Goal: Task Accomplishment & Management: Use online tool/utility

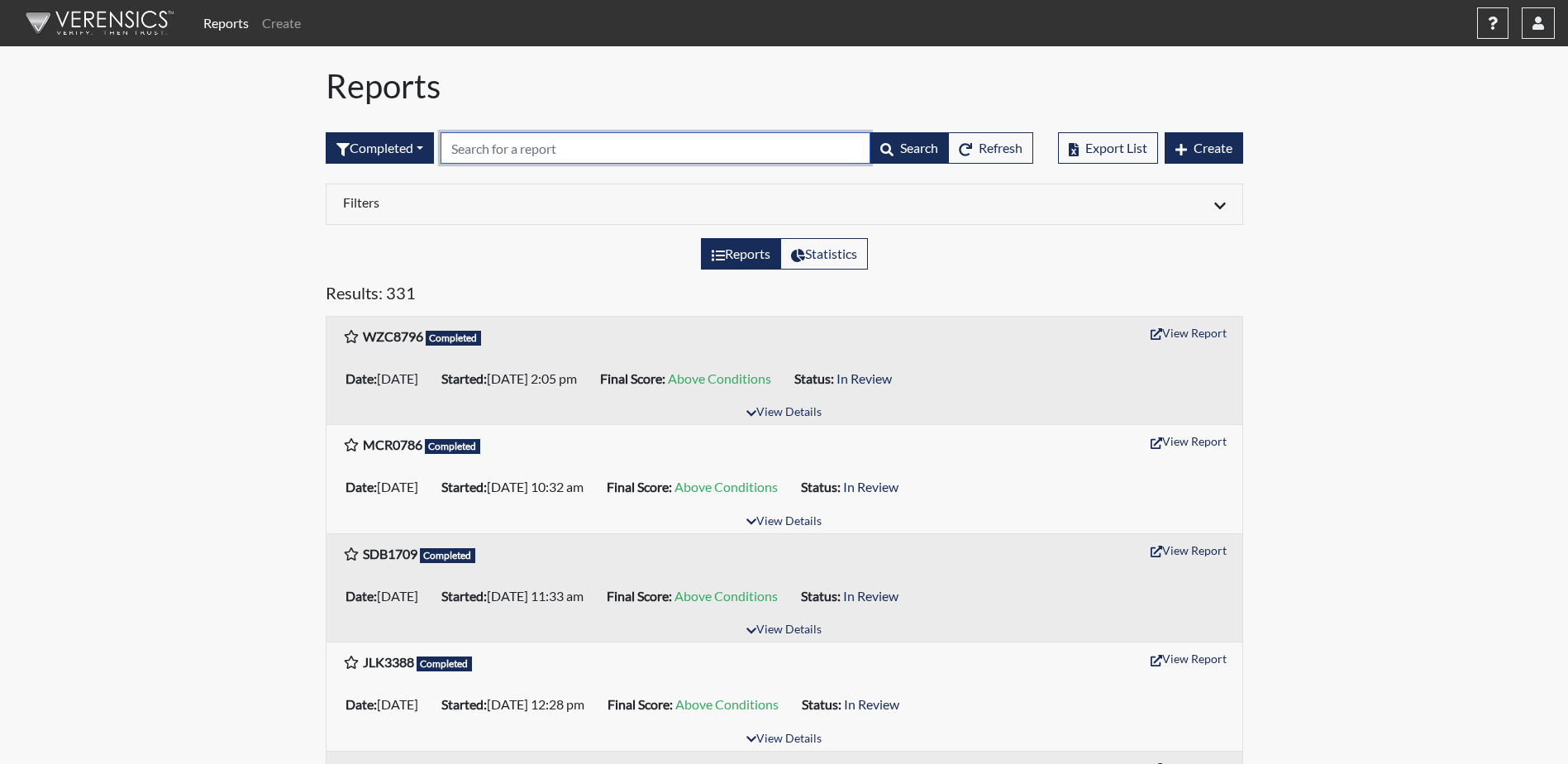
click at [487, 154] on input "text" at bounding box center [655, 148] width 430 height 31
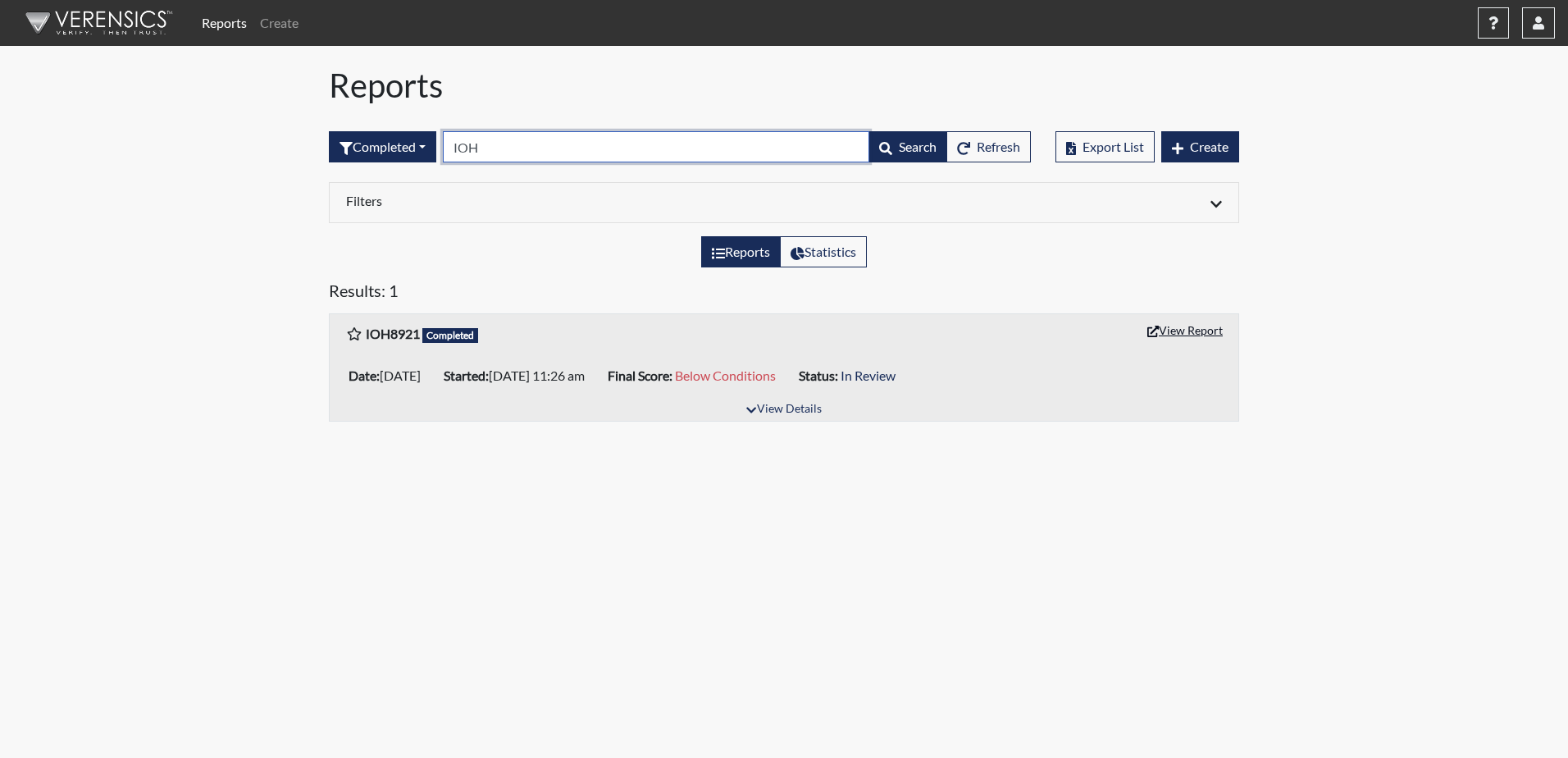
type input "IOH"
click at [1176, 334] on button "View Report" at bounding box center [1185, 330] width 90 height 26
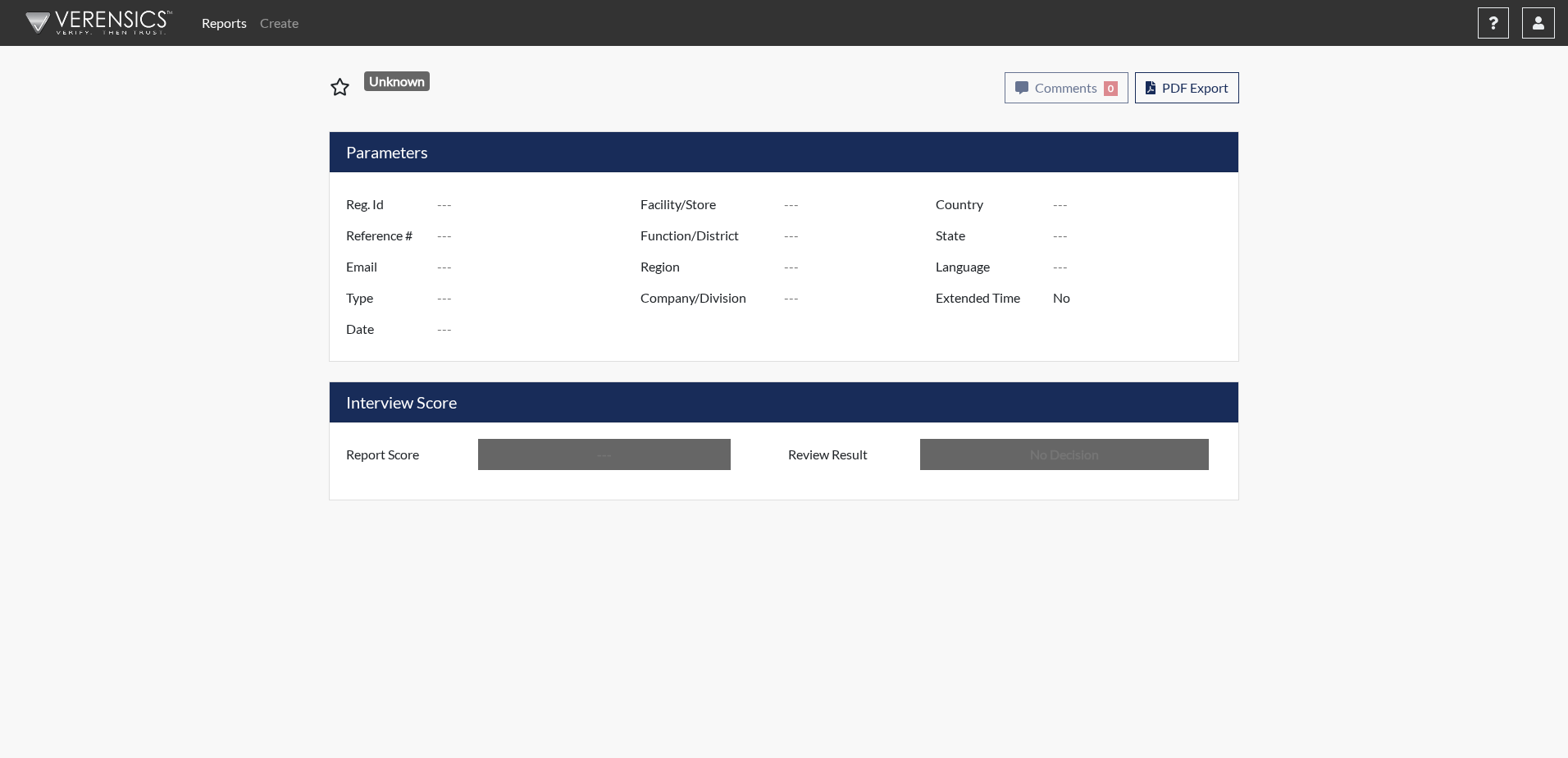
type input "IOH8921"
type input "50873"
type input "---"
type input "Corrections Pre-Employment"
type input "Aug 21, 2025"
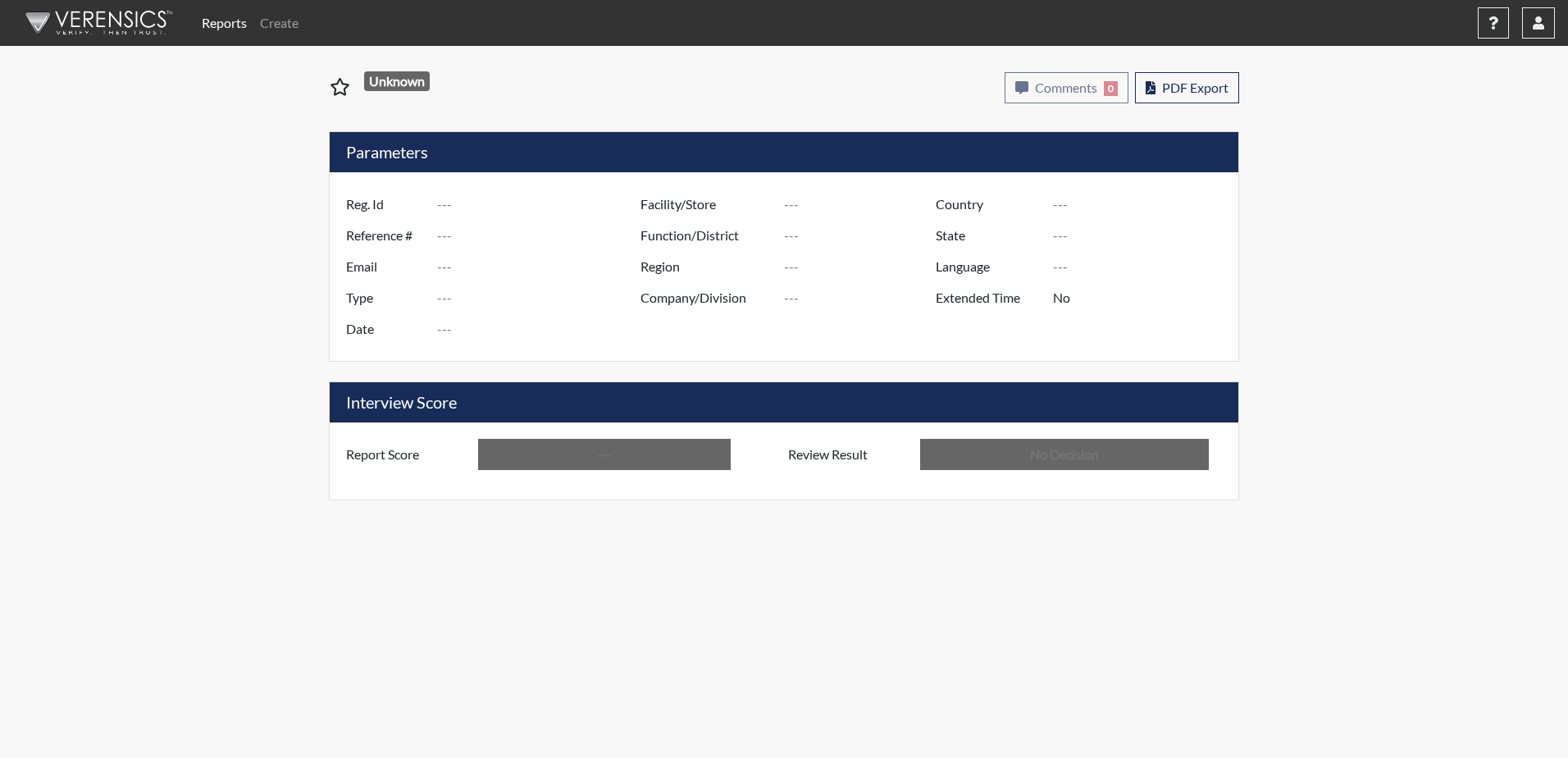
type input "Dodge SP"
type input "[GEOGRAPHIC_DATA]"
type input "[US_STATE]"
type input "English"
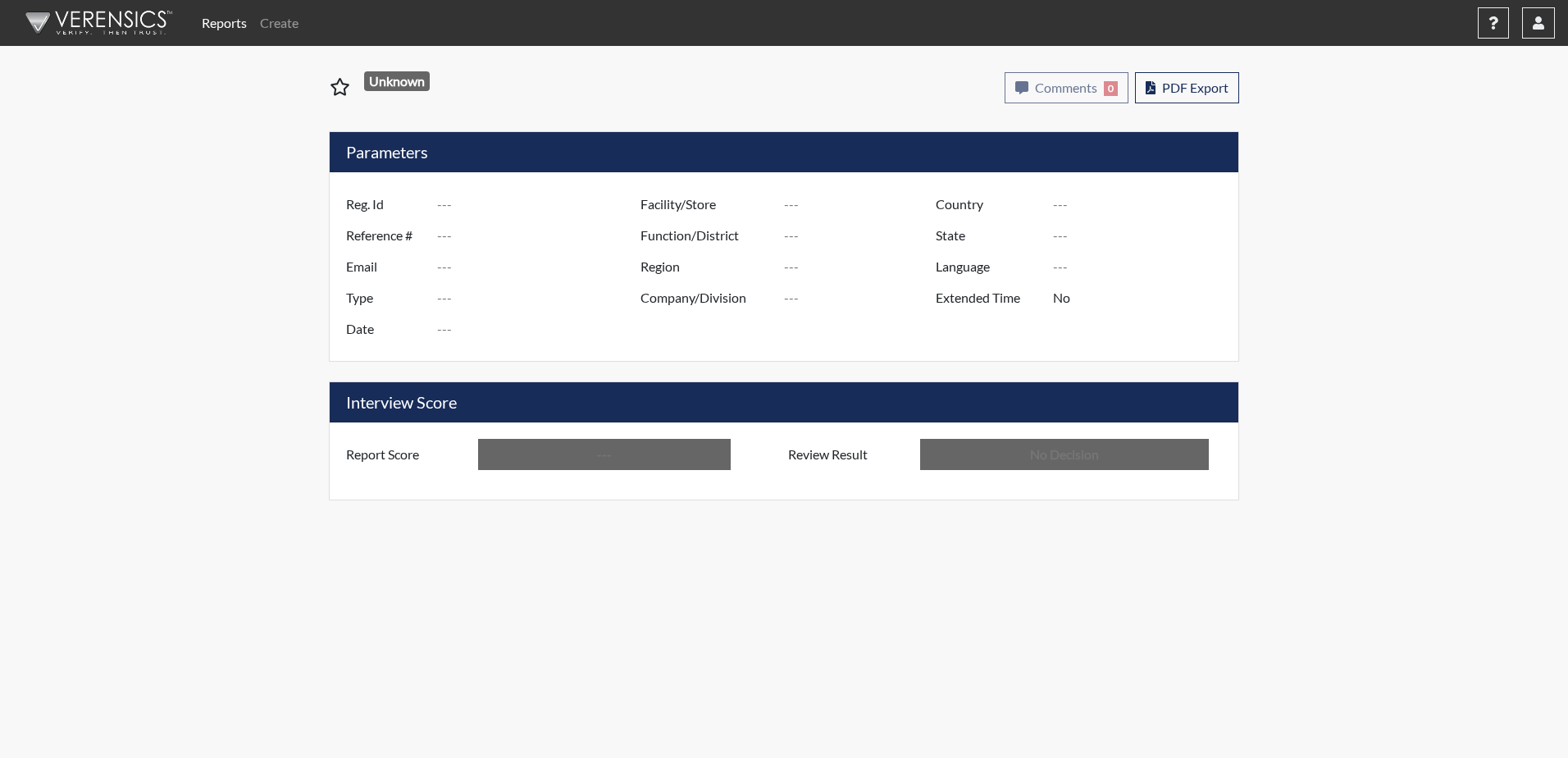
type input "Below Conditions"
type input "In Review"
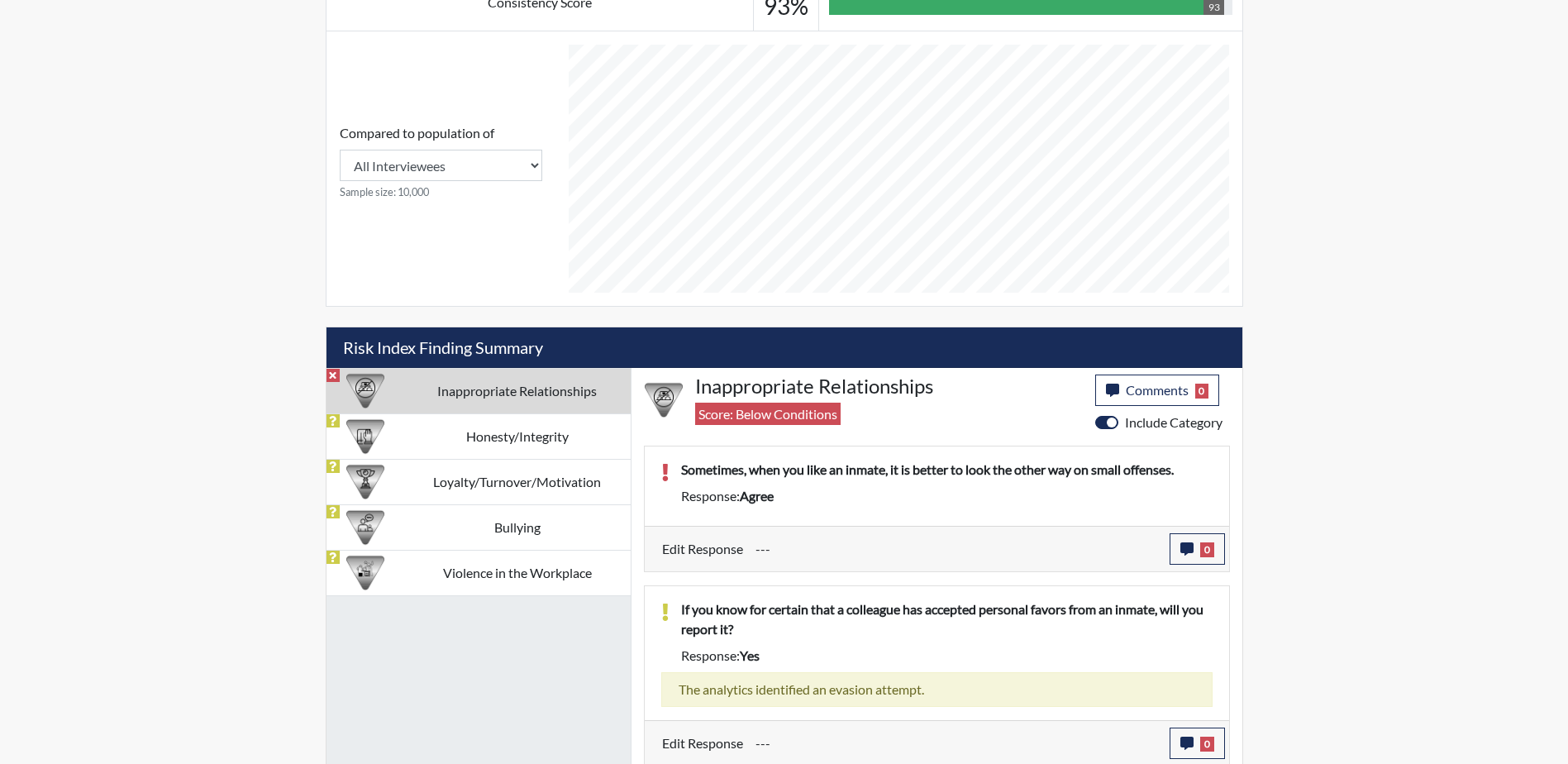
scroll to position [677, 0]
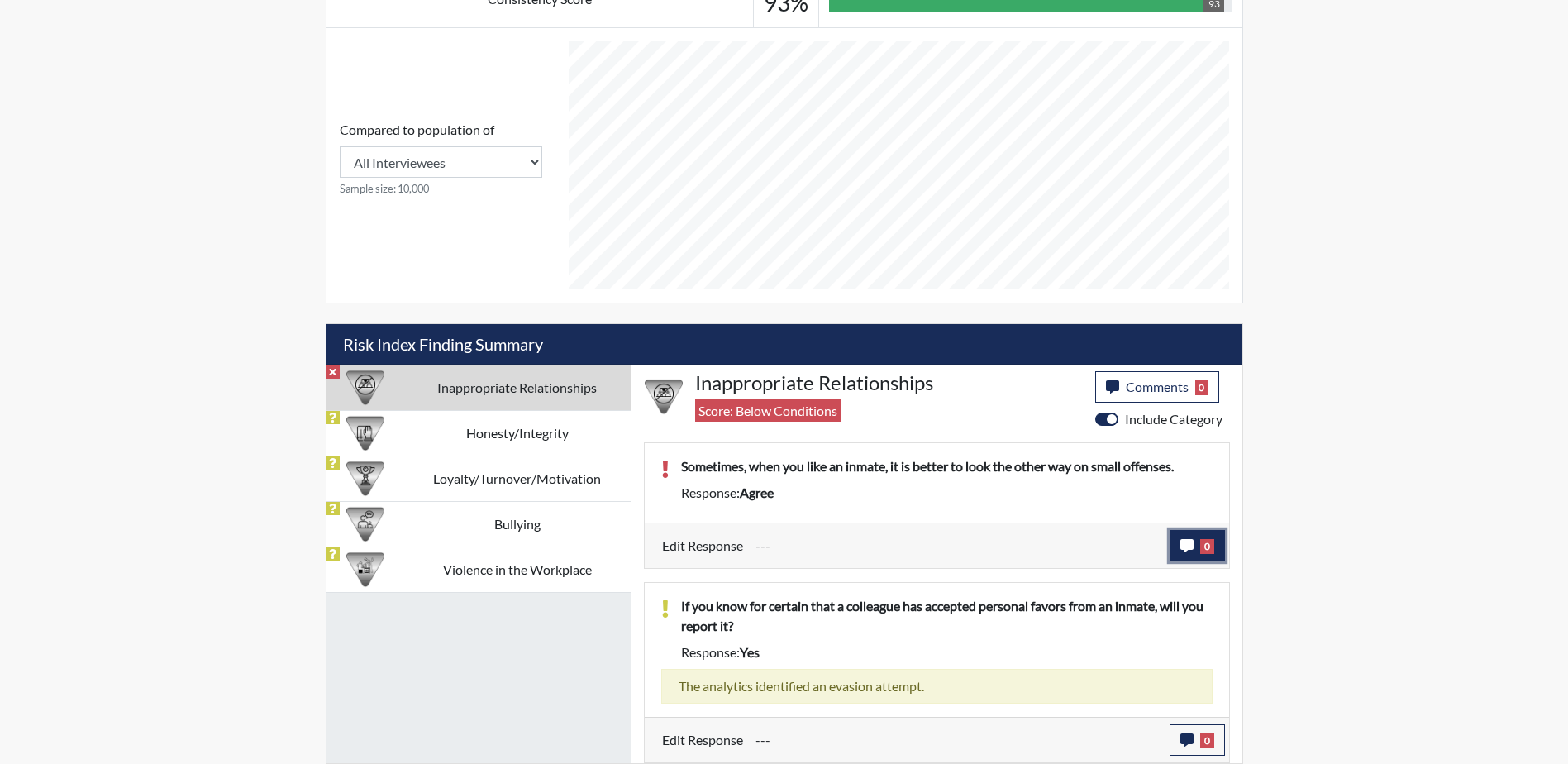
click at [1189, 545] on icon "button" at bounding box center [1186, 545] width 13 height 13
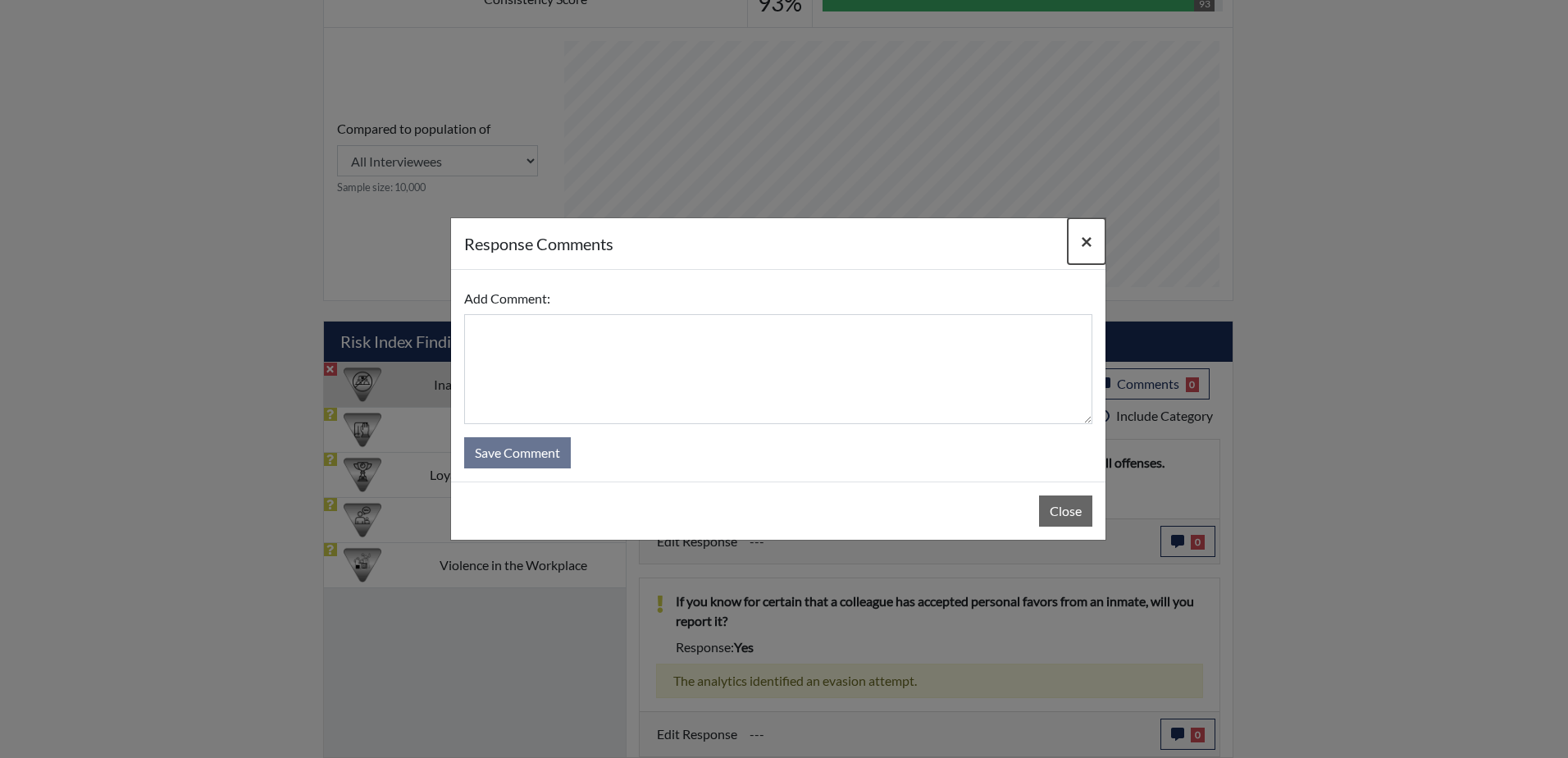
click at [1089, 245] on span "×" at bounding box center [1086, 241] width 11 height 24
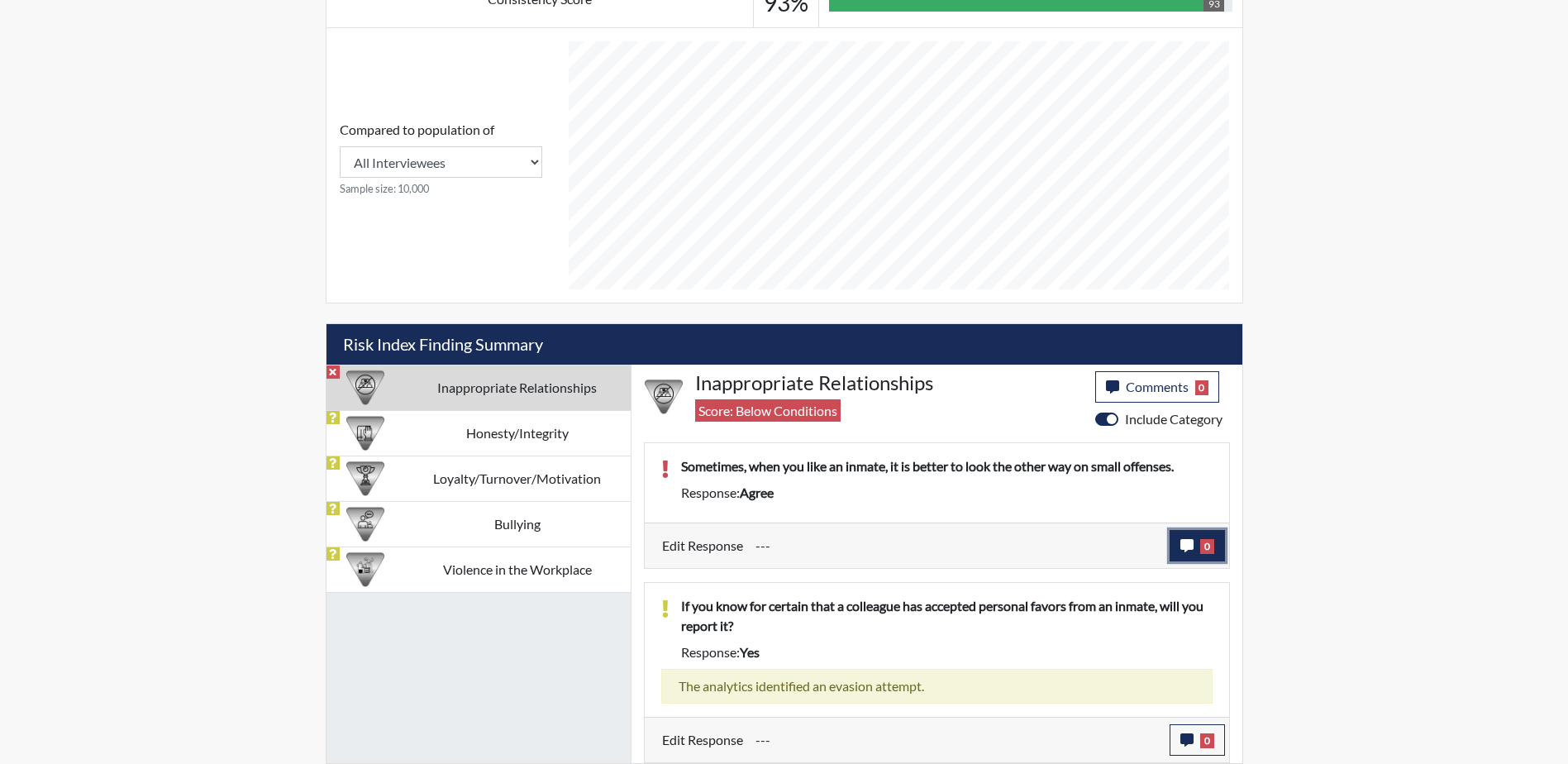
click at [1212, 548] on span "0" at bounding box center [1207, 546] width 14 height 15
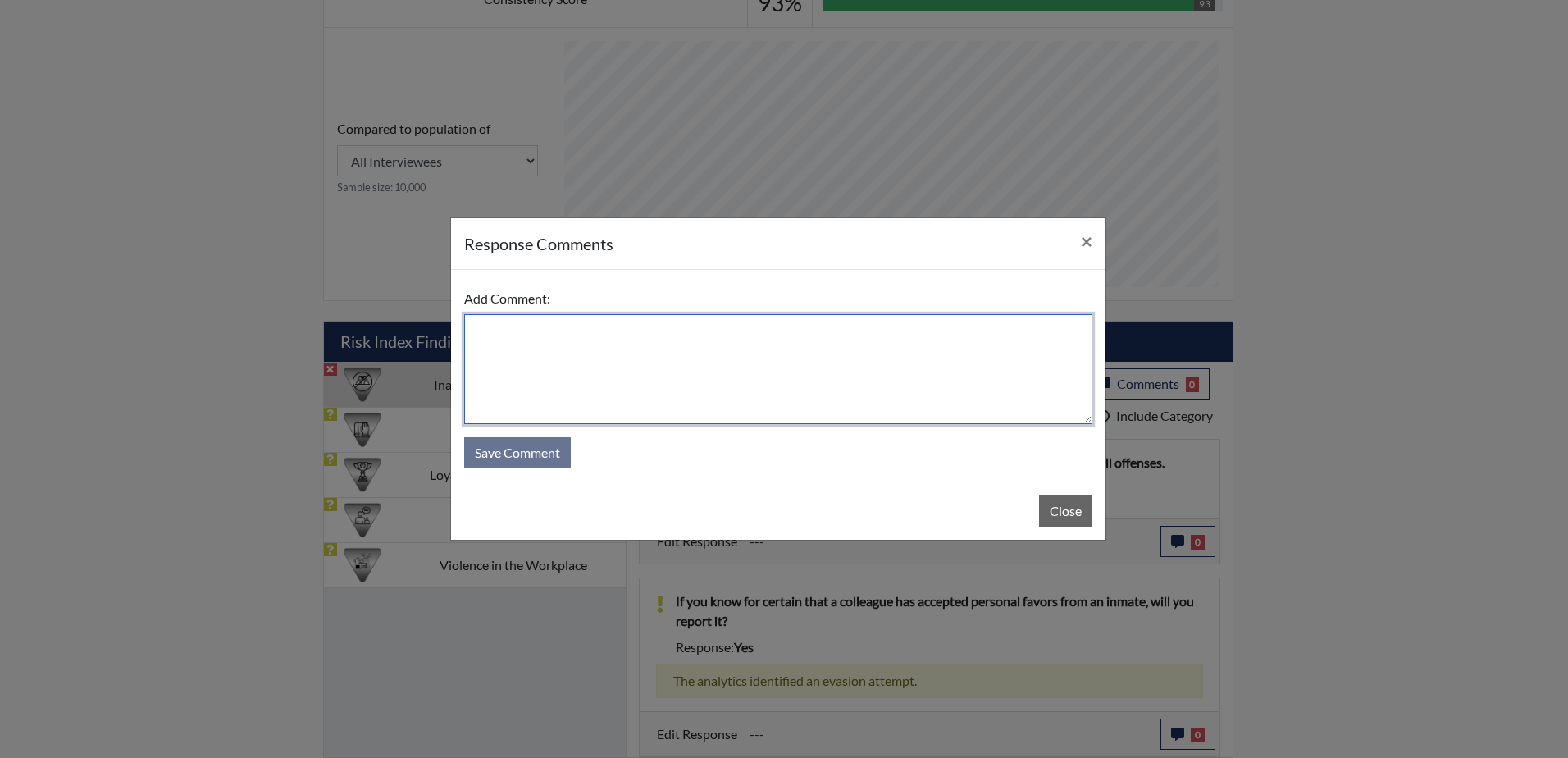
click at [767, 386] on textarea at bounding box center [779, 369] width 629 height 110
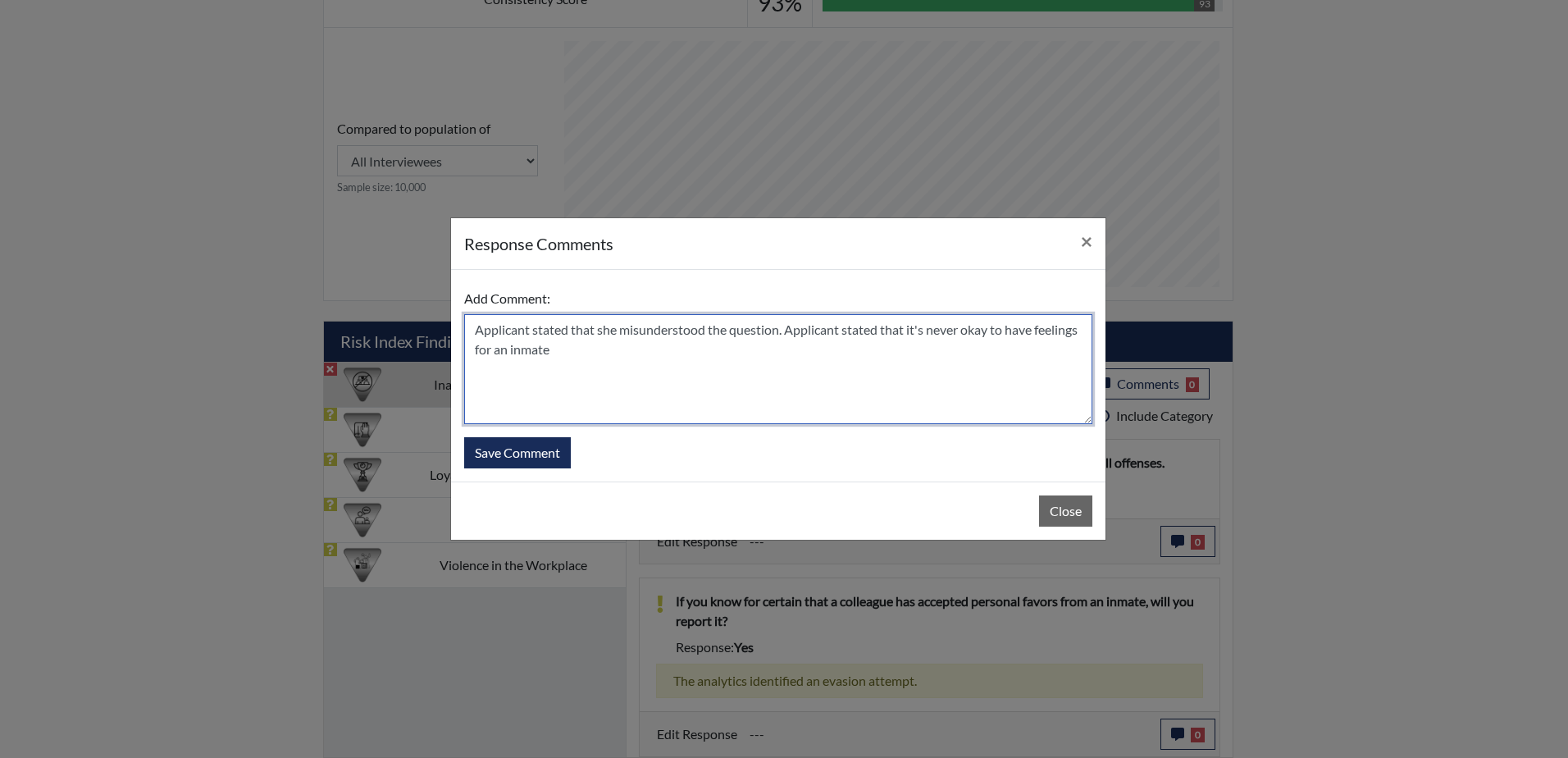
click at [620, 358] on textarea "Applicant stated that she misunderstood the question. Applicant stated that it'…" at bounding box center [779, 369] width 629 height 110
click at [771, 349] on textarea "Applicant stated that she misunderstood the question. Applicant stated that it'…" at bounding box center [779, 369] width 629 height 110
type textarea "Applicant stated that she misunderstood the question. Applicant stated that it'…"
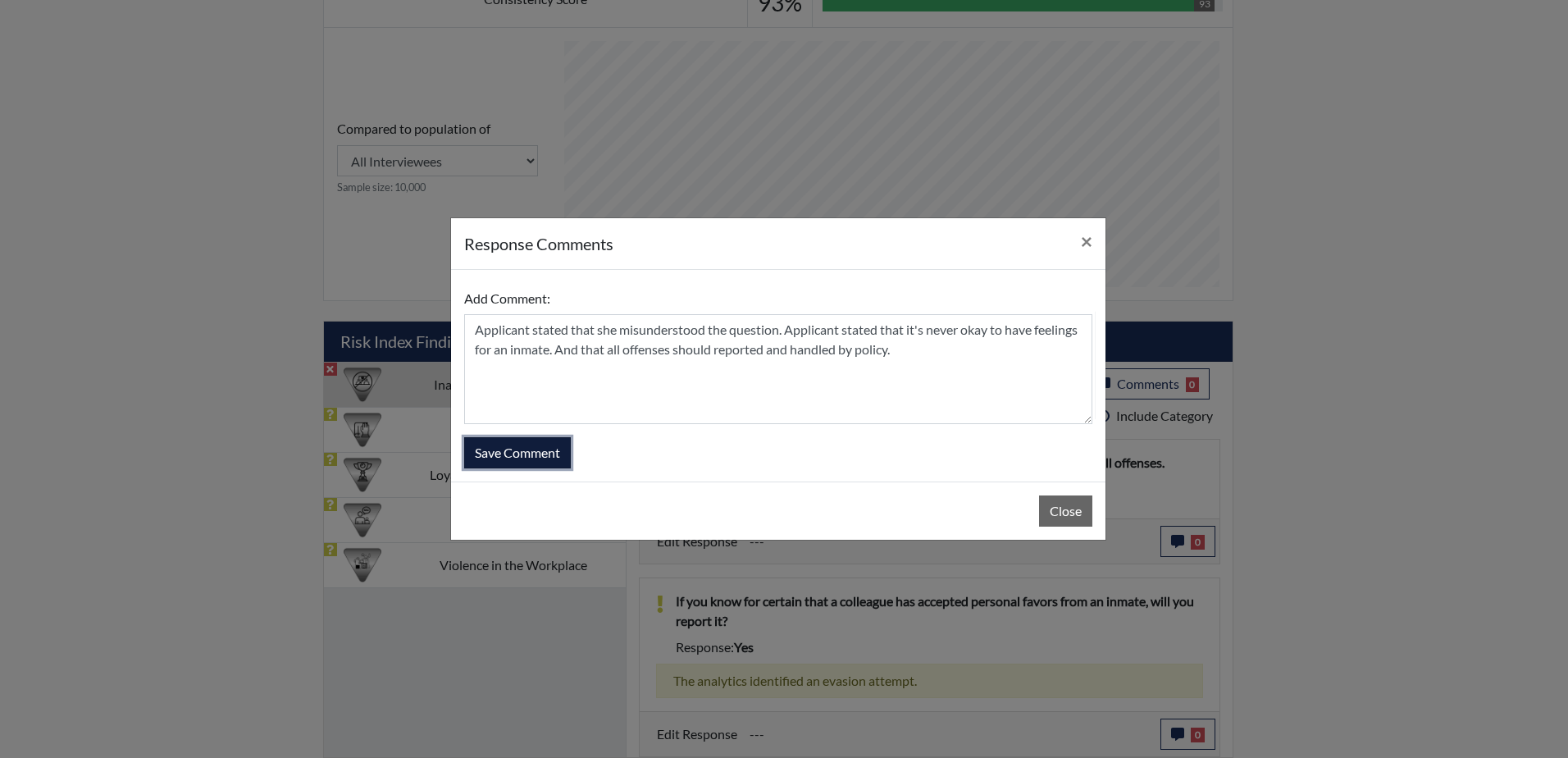
click at [506, 452] on button "Save Comment" at bounding box center [518, 452] width 106 height 31
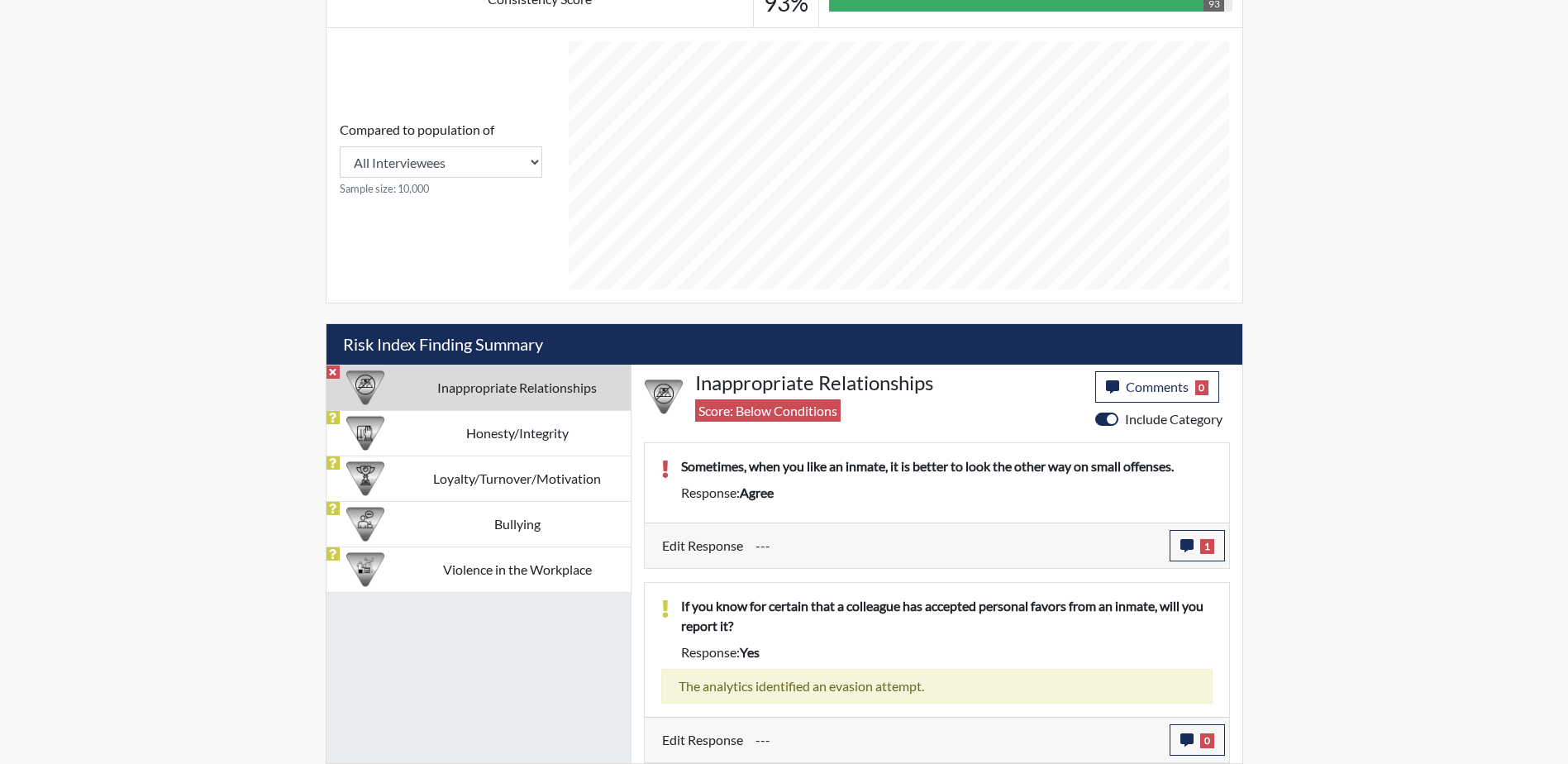
scroll to position [274, 687]
click at [358, 376] on img at bounding box center [365, 388] width 38 height 38
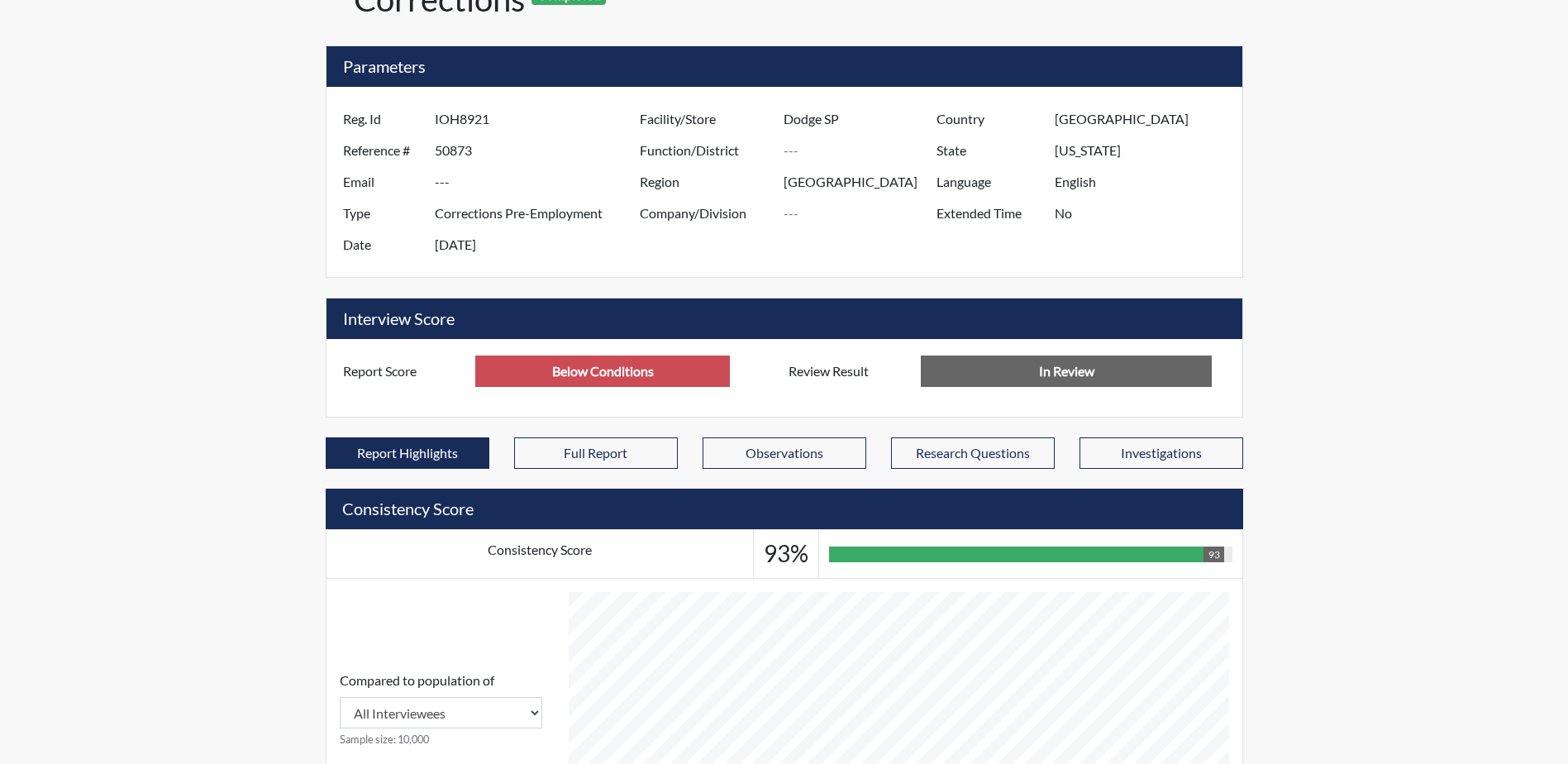
scroll to position [0, 0]
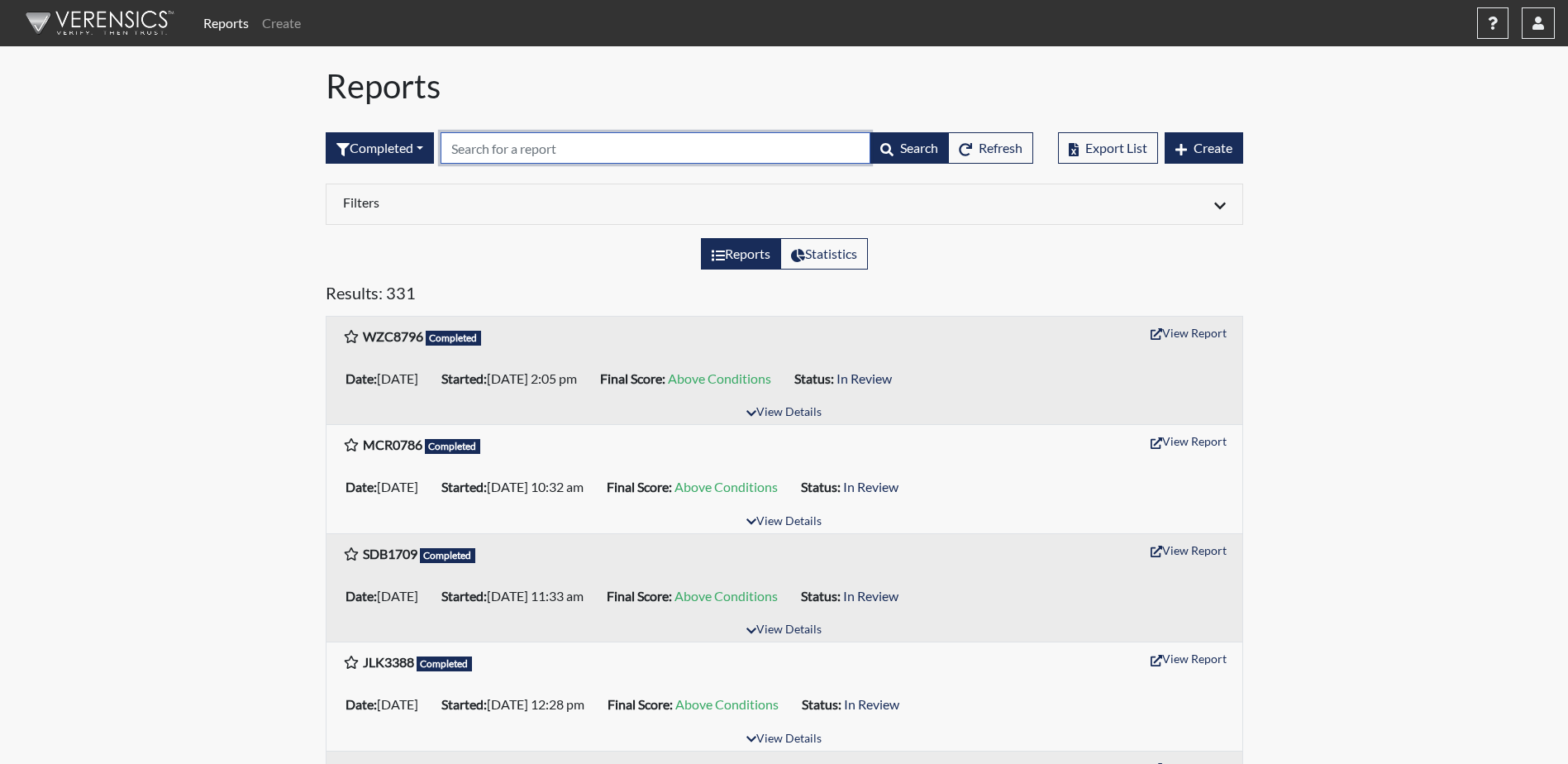
click at [524, 156] on input "text" at bounding box center [655, 148] width 430 height 31
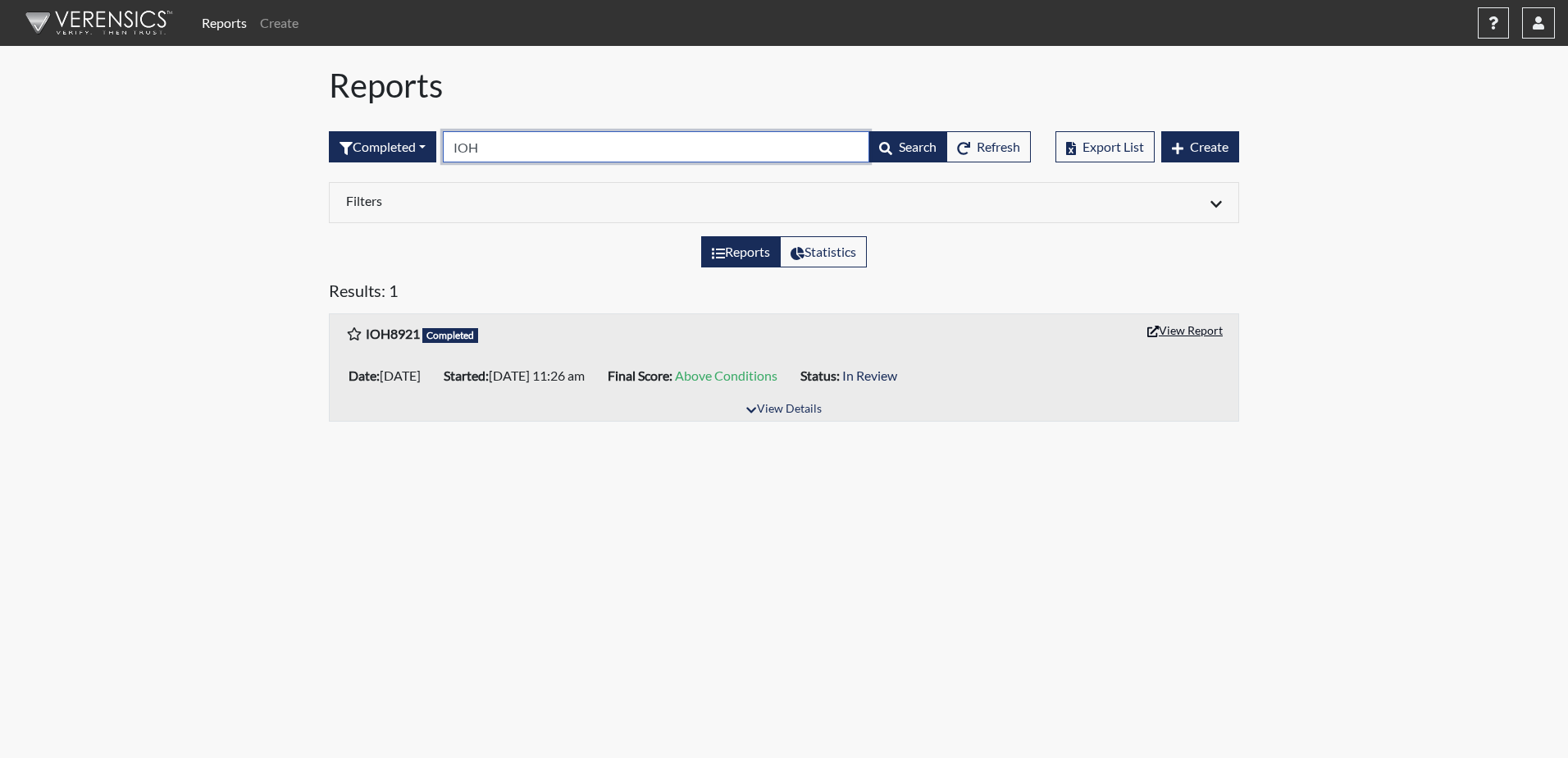
type input "IOH"
click at [1173, 327] on button "View Report" at bounding box center [1185, 330] width 90 height 26
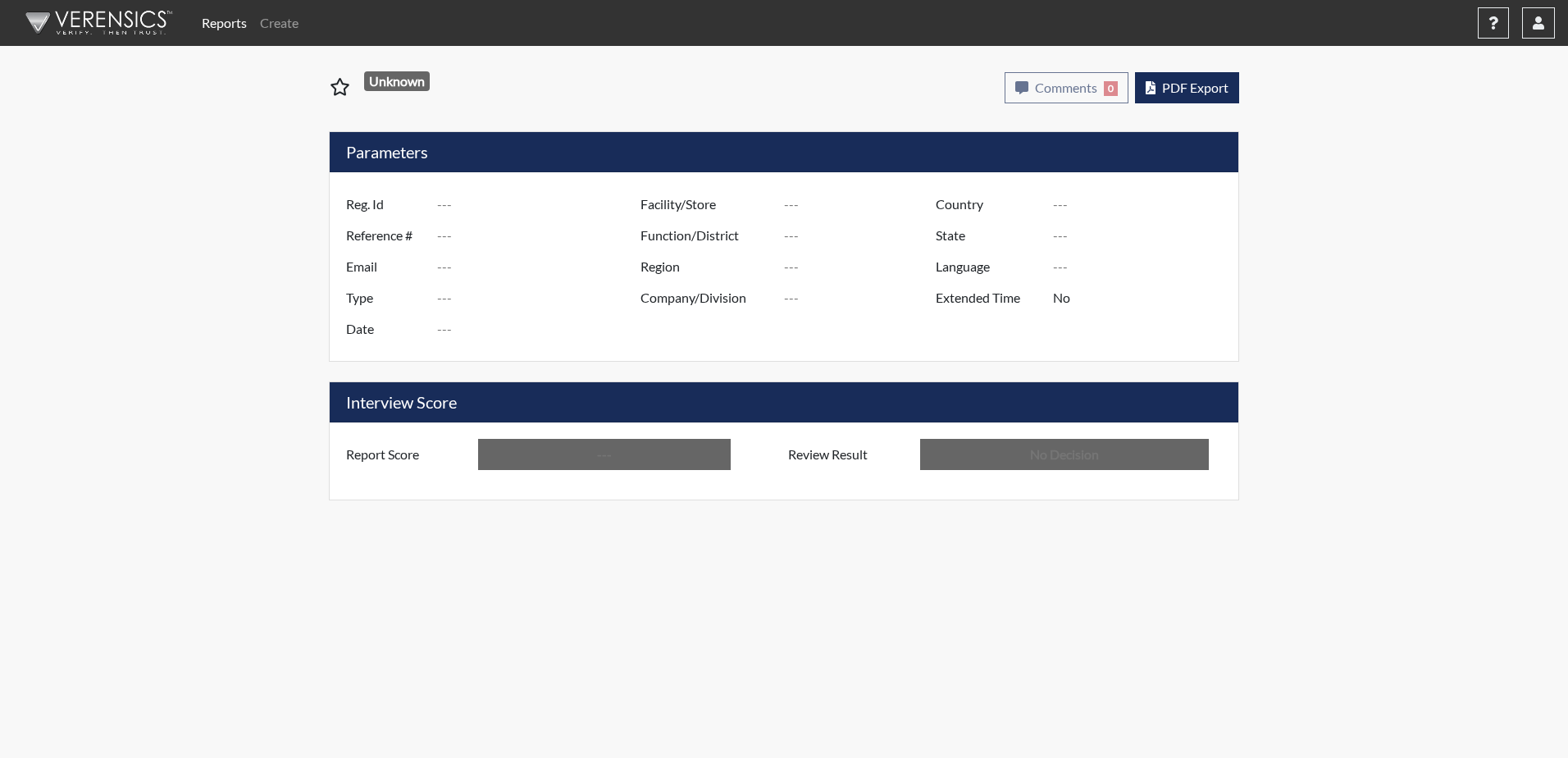
type input "IOH8921"
type input "50873"
type input "---"
type input "Corrections Pre-Employment"
type input "Aug 21, 2025"
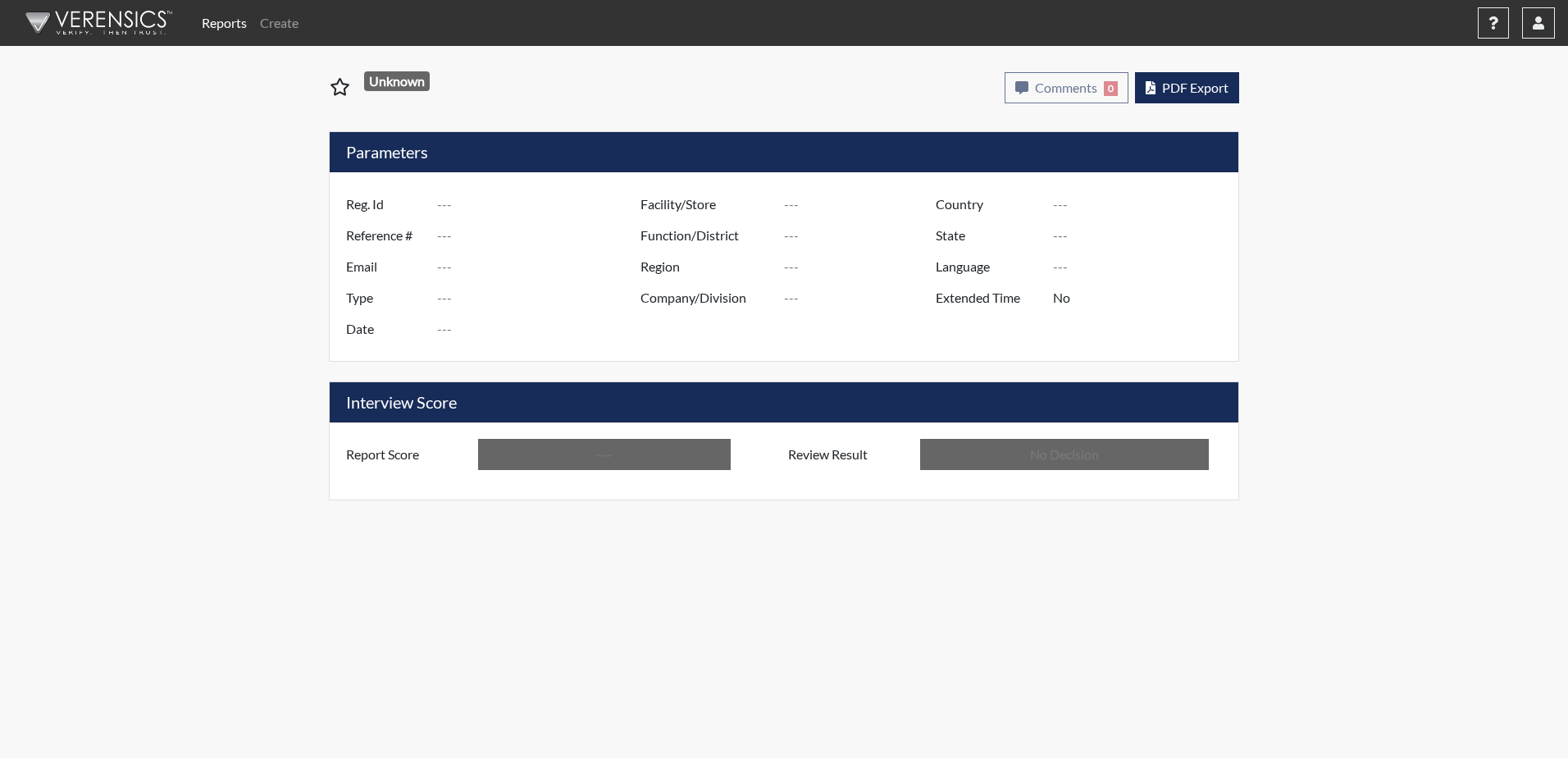
type input "Dodge SP"
type input "[GEOGRAPHIC_DATA]"
type input "[US_STATE]"
type input "English"
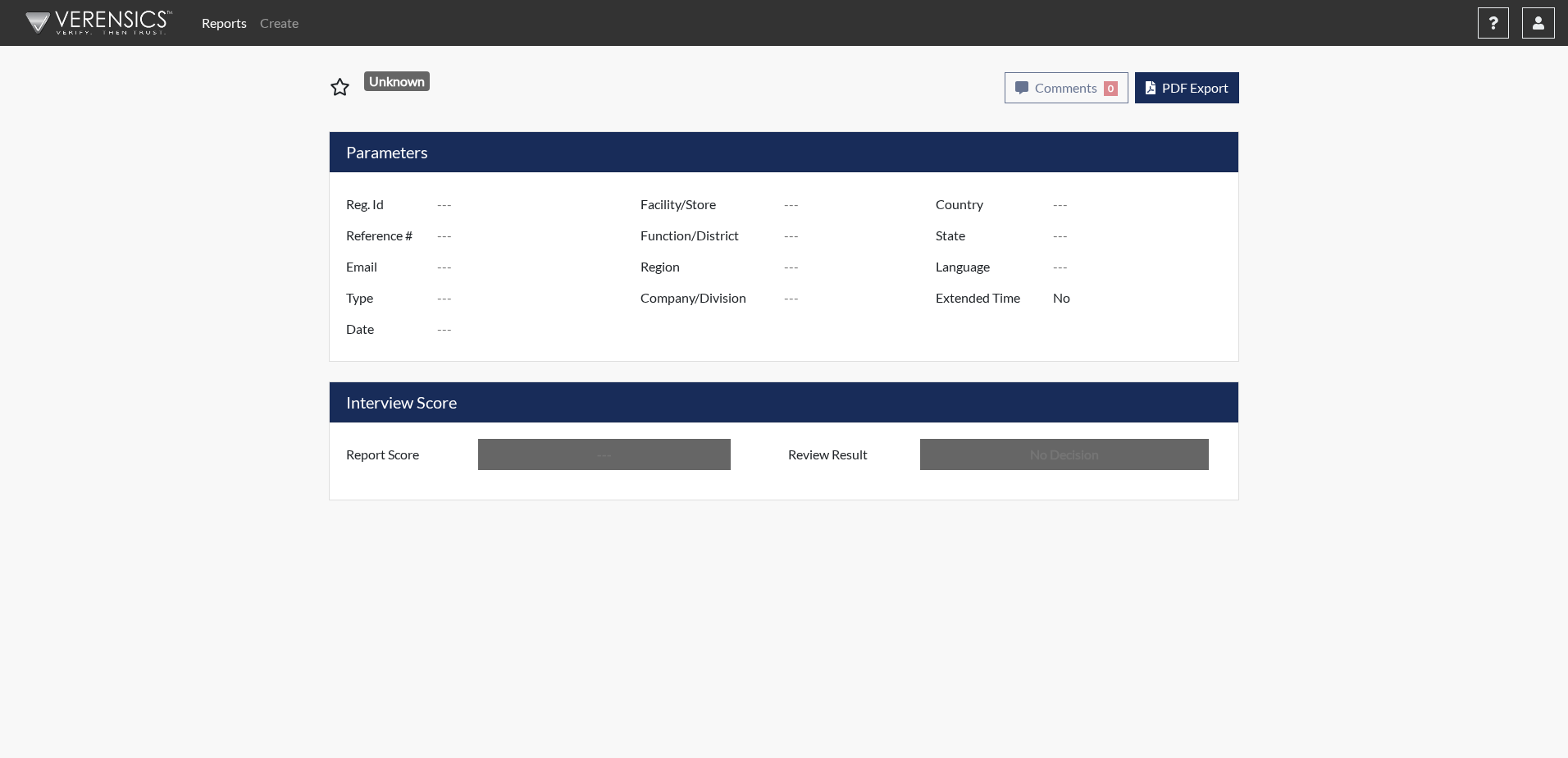
type input "Above Conditions"
type input "In Review"
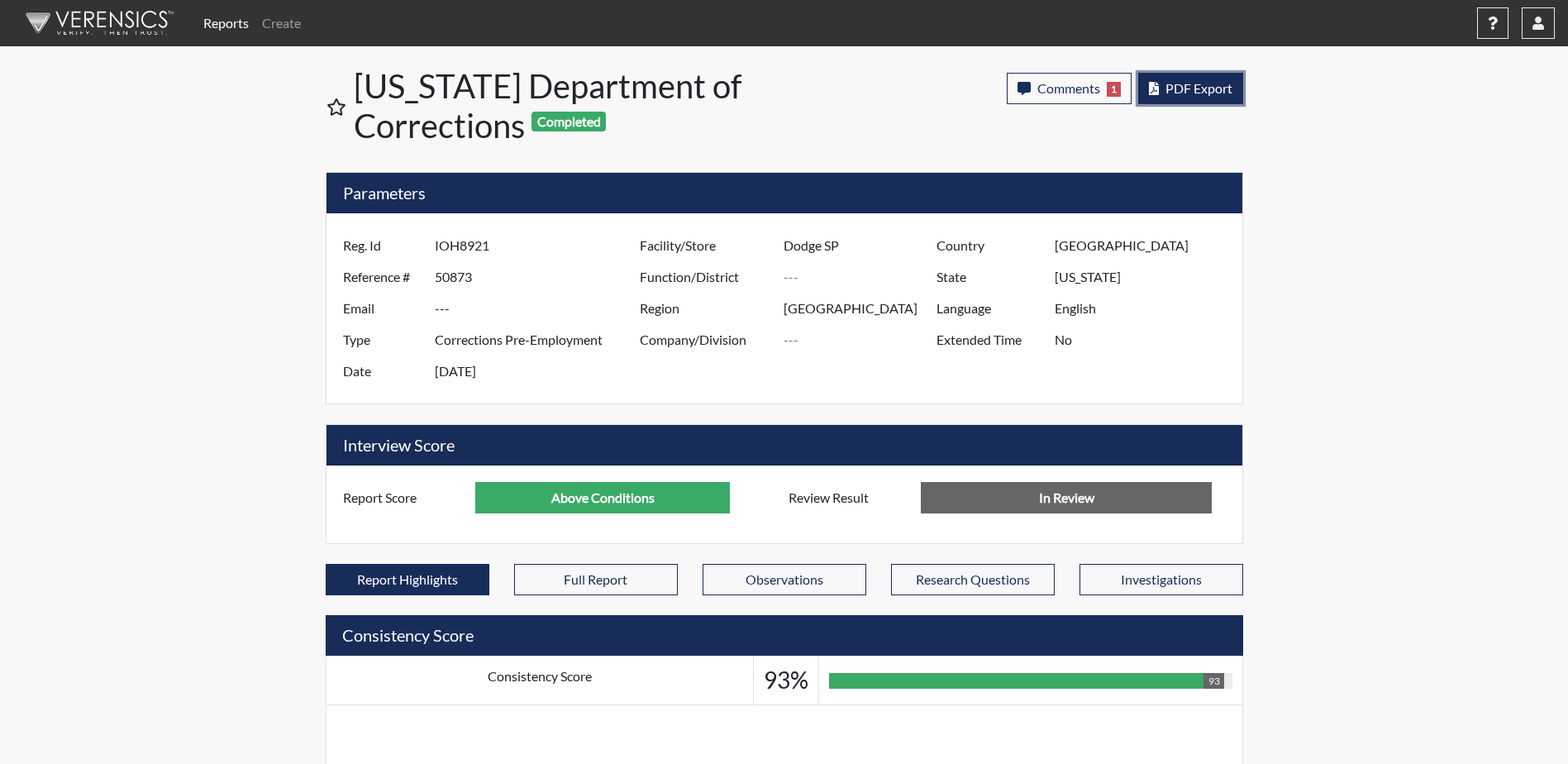
click at [1203, 89] on span "PDF Export" at bounding box center [1198, 88] width 67 height 16
